Goal: Transaction & Acquisition: Purchase product/service

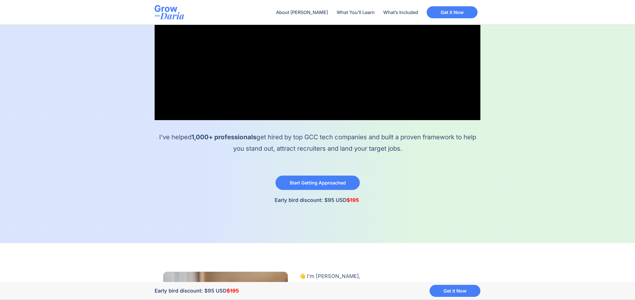
scroll to position [202, 0]
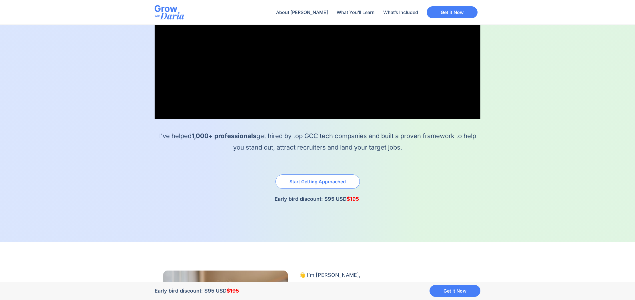
click at [339, 177] on link "Start Getting Approached" at bounding box center [317, 181] width 84 height 14
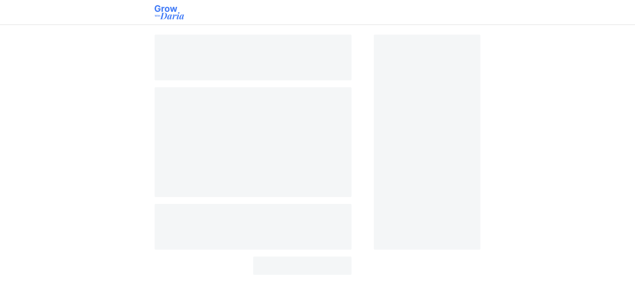
select select "AE"
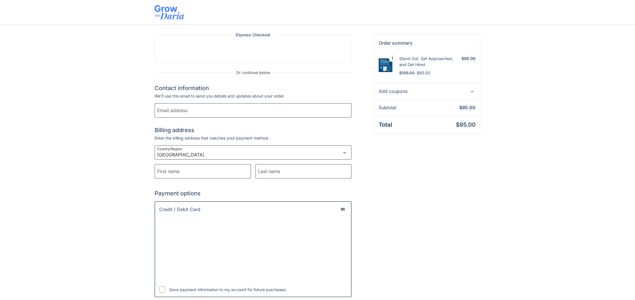
click at [471, 91] on icon at bounding box center [471, 91] width 7 height 7
click at [165, 12] on img at bounding box center [169, 12] width 29 height 14
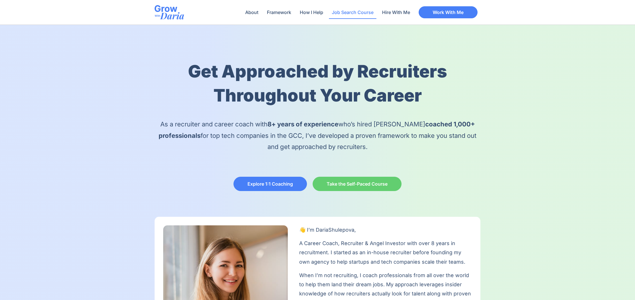
click at [347, 13] on link "Job Search Course" at bounding box center [352, 12] width 47 height 13
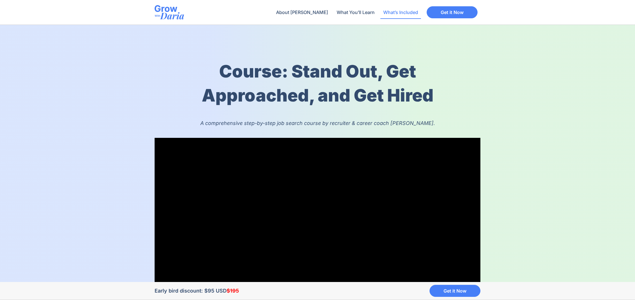
click at [383, 13] on link "What’s Included" at bounding box center [400, 12] width 41 height 13
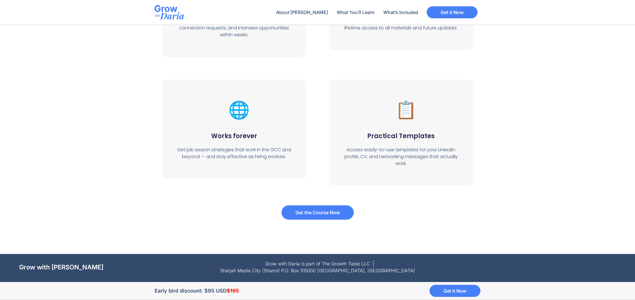
scroll to position [2121, 0]
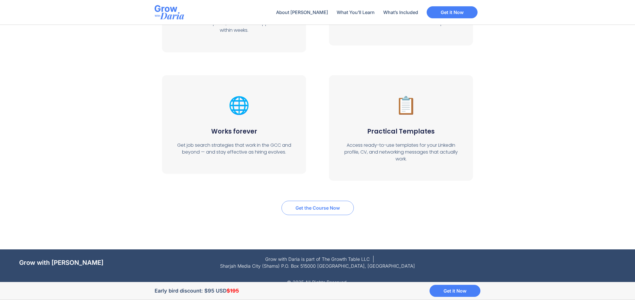
click at [318, 208] on span "Get the Course Now" at bounding box center [317, 207] width 44 height 5
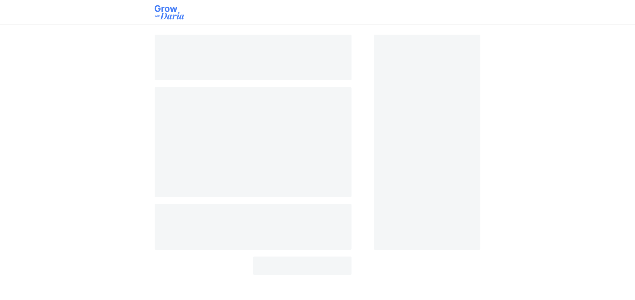
select select "AE"
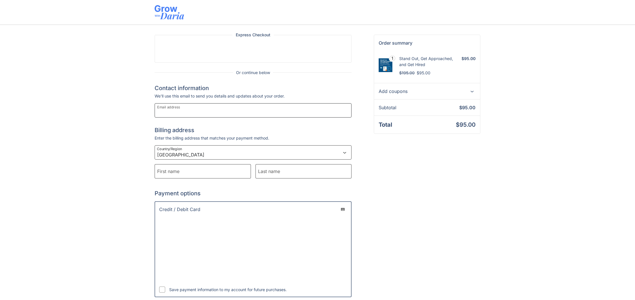
click at [209, 108] on input "Email address" at bounding box center [253, 110] width 197 height 14
type input "[EMAIL_ADDRESS][DOMAIN_NAME]"
click at [205, 151] on select "Select a country/region Afghanistan Åland Islands Albania Algeria American Samo…" at bounding box center [253, 152] width 197 height 14
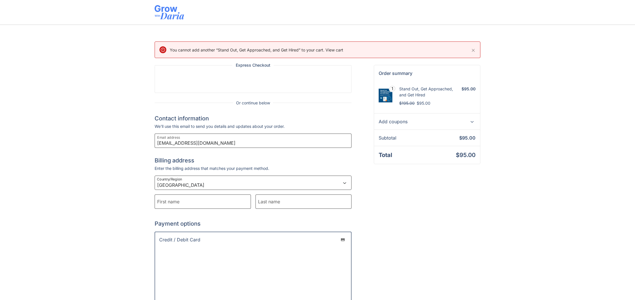
select select "SA"
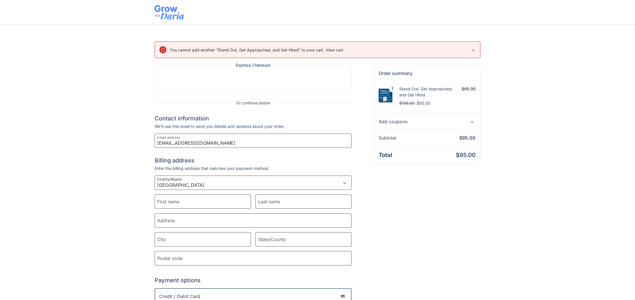
click at [424, 100] on span "Previous price: $195.00 Discounted price: $95.00" at bounding box center [428, 102] width 59 height 8
click at [473, 51] on icon "Dismiss this notice" at bounding box center [473, 50] width 3 height 3
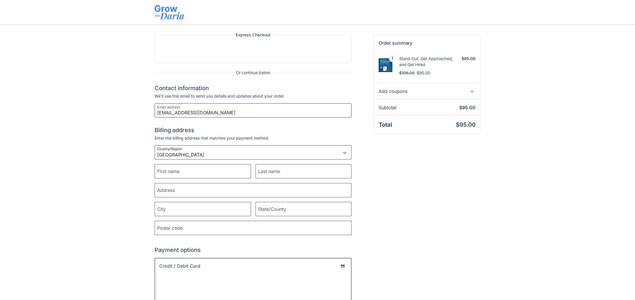
drag, startPoint x: 204, startPoint y: 113, endPoint x: 122, endPoint y: 113, distance: 82.3
click at [122, 113] on div "Express Checkout Or continue below Contact information Contact information We'l…" at bounding box center [317, 242] width 635 height 434
type input "m"
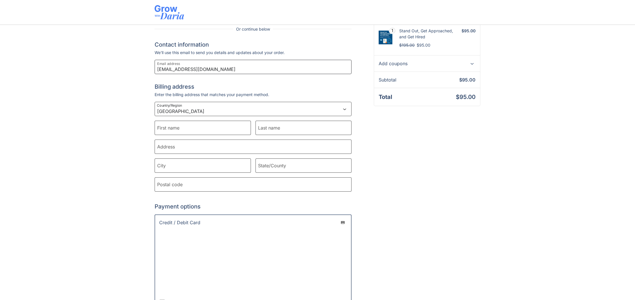
scroll to position [45, 0]
type input "mshobhit81@gmail.com"
click at [189, 131] on input "First name" at bounding box center [203, 126] width 96 height 14
type input "Shobhit"
click at [263, 129] on input "Last name" at bounding box center [303, 126] width 96 height 14
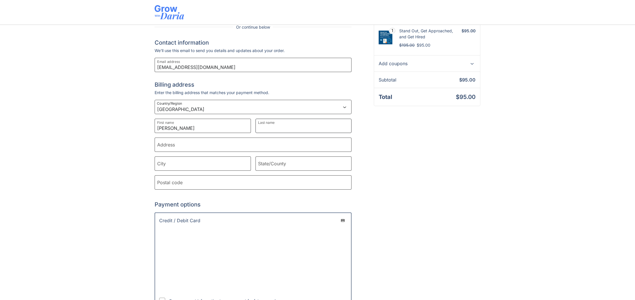
type input "Mathur"
click at [186, 146] on input "Address" at bounding box center [253, 144] width 197 height 14
type input "Granada Village Compound"
click at [179, 165] on input "City" at bounding box center [203, 163] width 96 height 14
type input "Riyadh"
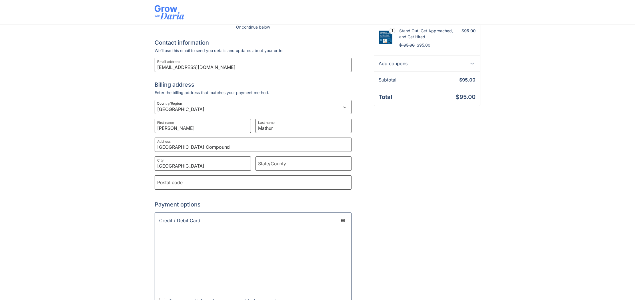
click at [277, 165] on label "State/County" at bounding box center [272, 163] width 28 height 7
click at [277, 165] on input "State/County" at bounding box center [303, 163] width 96 height 14
type input "Saudi Arabia"
click at [217, 187] on input "Postal code" at bounding box center [253, 182] width 197 height 14
type input "13242"
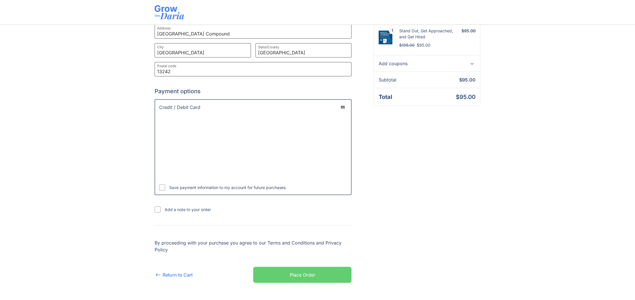
scroll to position [190, 0]
click at [298, 270] on div "Place Order" at bounding box center [302, 273] width 25 height 7
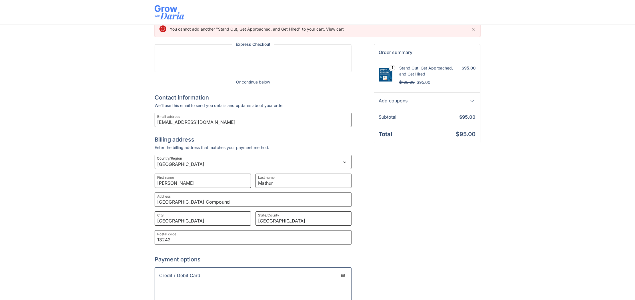
scroll to position [0, 0]
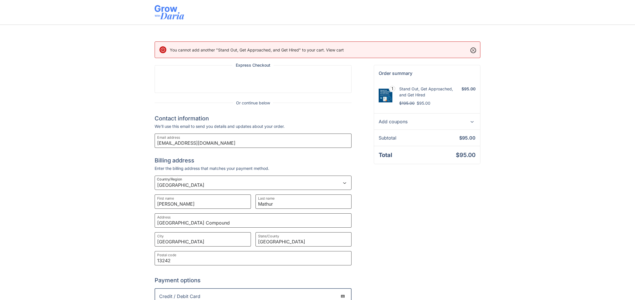
click at [473, 49] on icon "Dismiss this notice" at bounding box center [473, 50] width 3 height 3
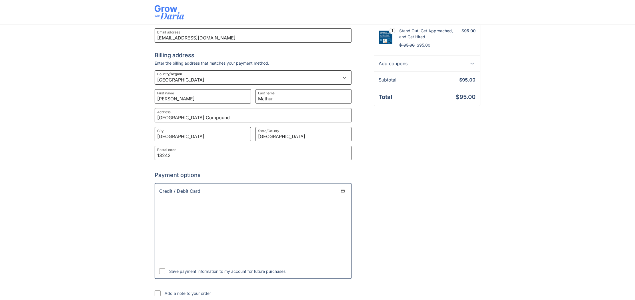
scroll to position [160, 0]
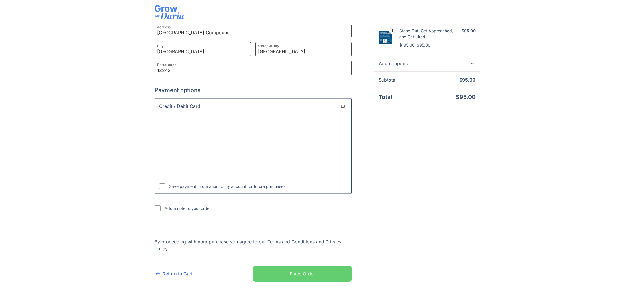
click at [172, 274] on link "Return to Cart" at bounding box center [174, 273] width 38 height 7
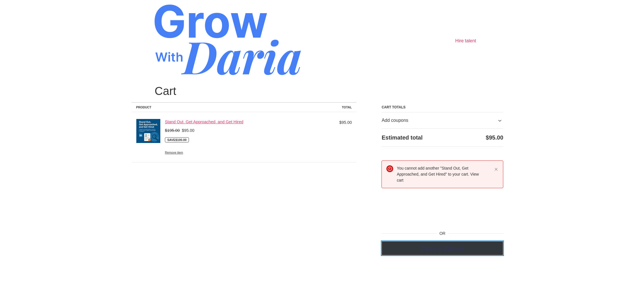
click at [438, 251] on div "Proceed to Checkout" at bounding box center [442, 248] width 43 height 7
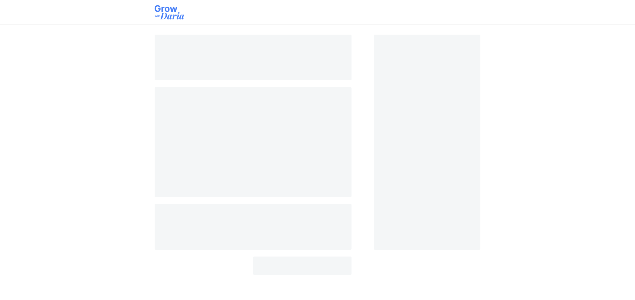
select select "SA"
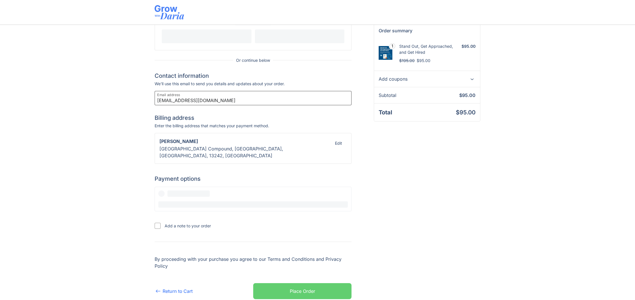
scroll to position [23, 0]
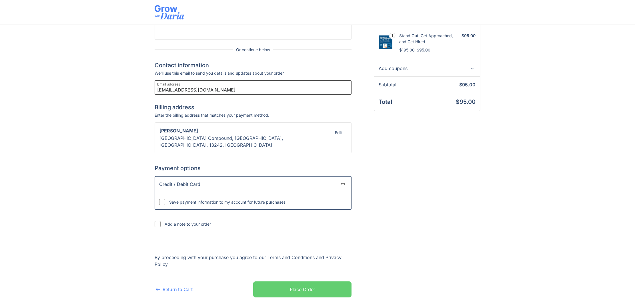
click at [315, 209] on div "Save payment information to my account for future purchases." at bounding box center [253, 202] width 197 height 15
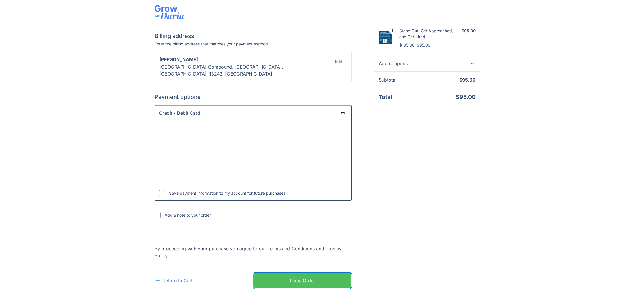
click at [304, 277] on div "Place Order" at bounding box center [302, 280] width 25 height 7
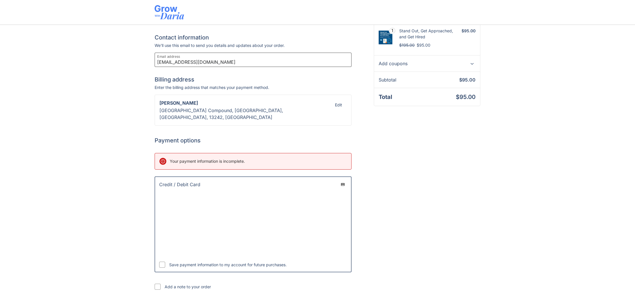
scroll to position [122, 0]
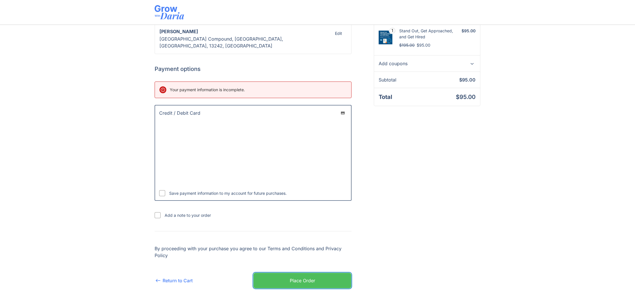
click at [308, 277] on div "Place Order" at bounding box center [302, 280] width 25 height 7
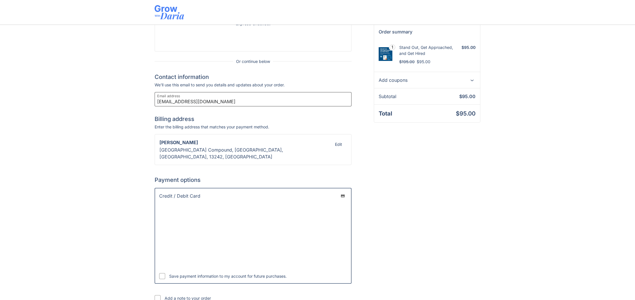
scroll to position [0, 0]
